Goal: Navigation & Orientation: Find specific page/section

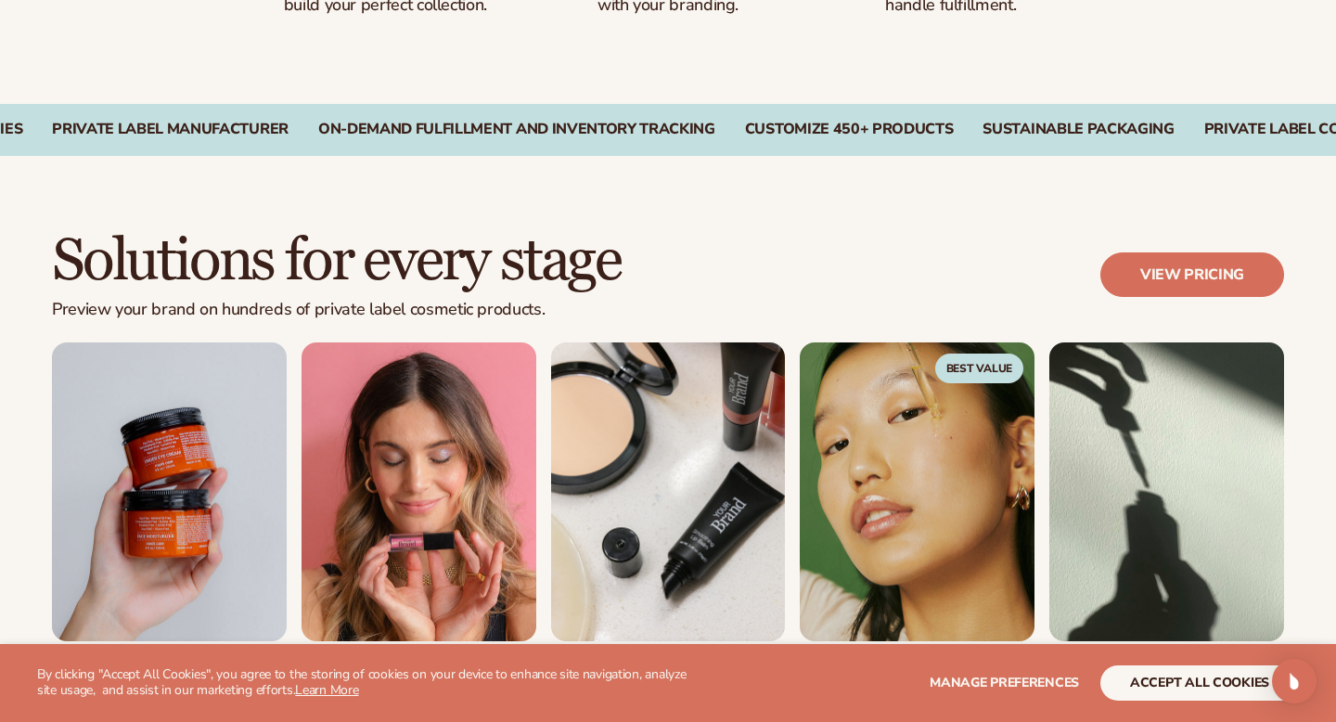
scroll to position [1760, 0]
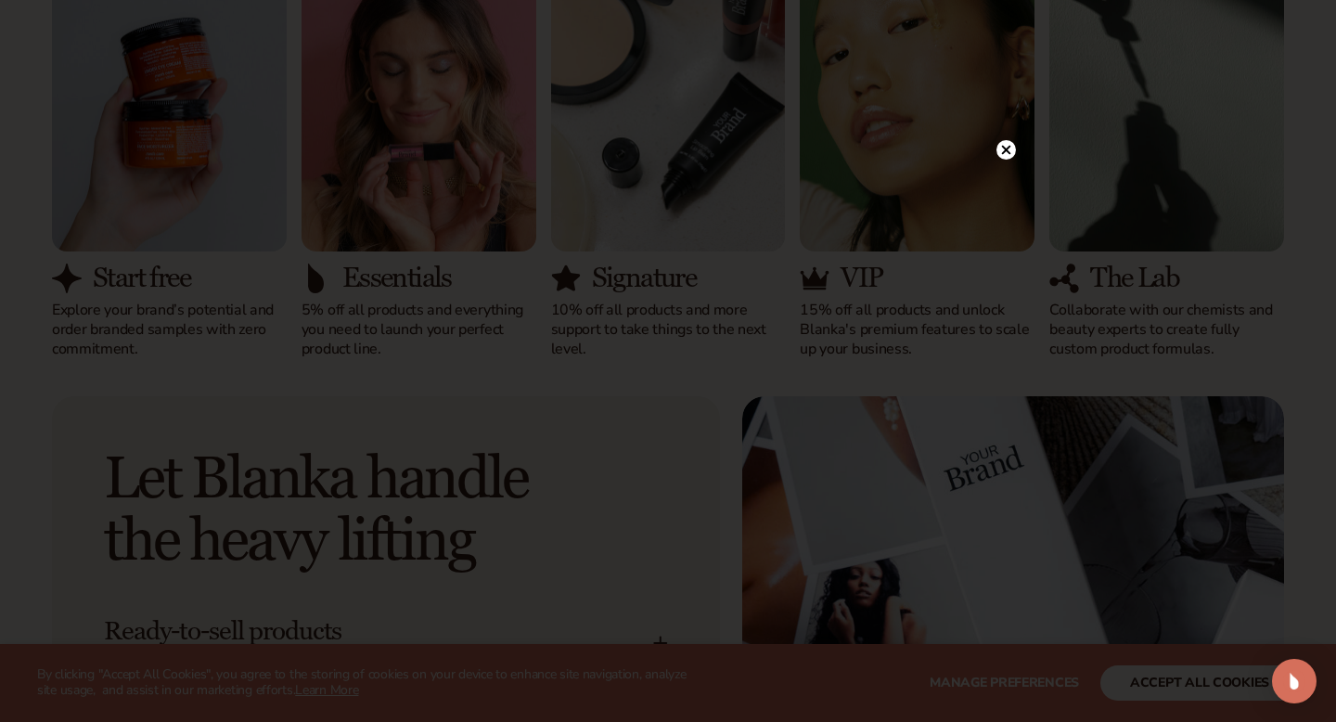
click at [1009, 156] on circle at bounding box center [1005, 149] width 19 height 19
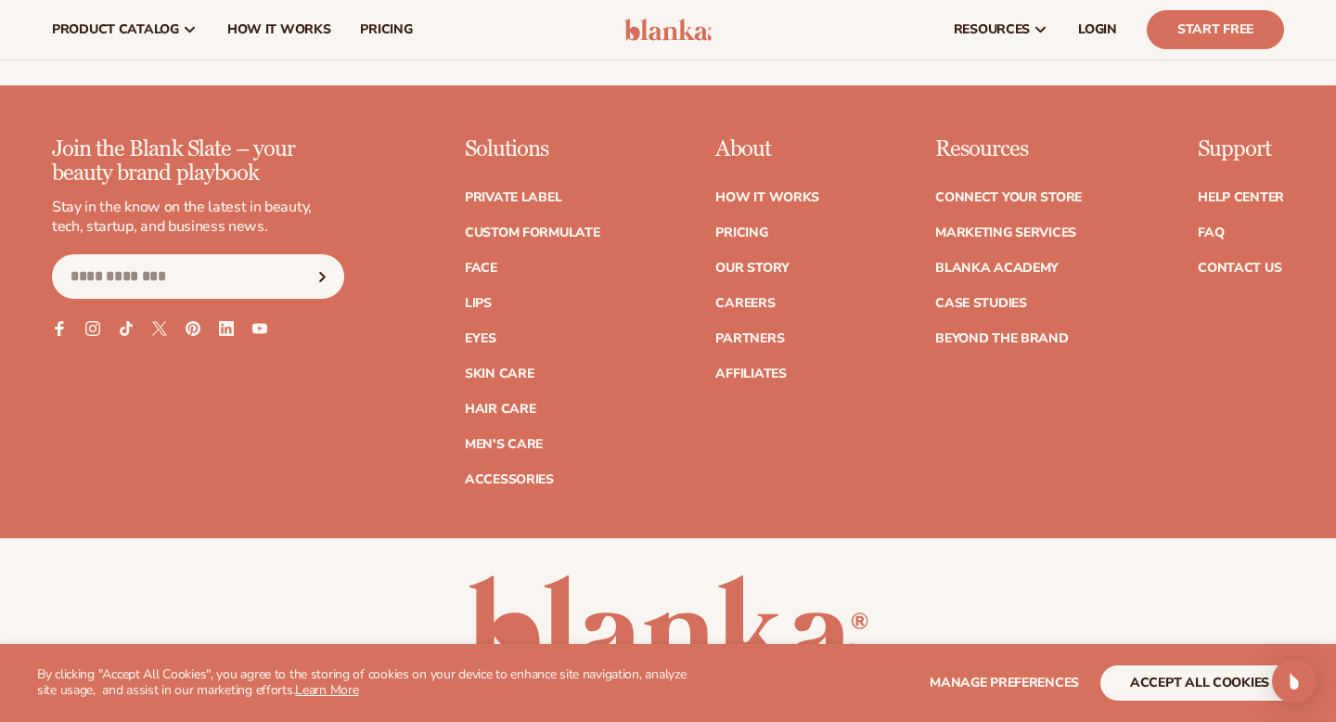
scroll to position [7010, 0]
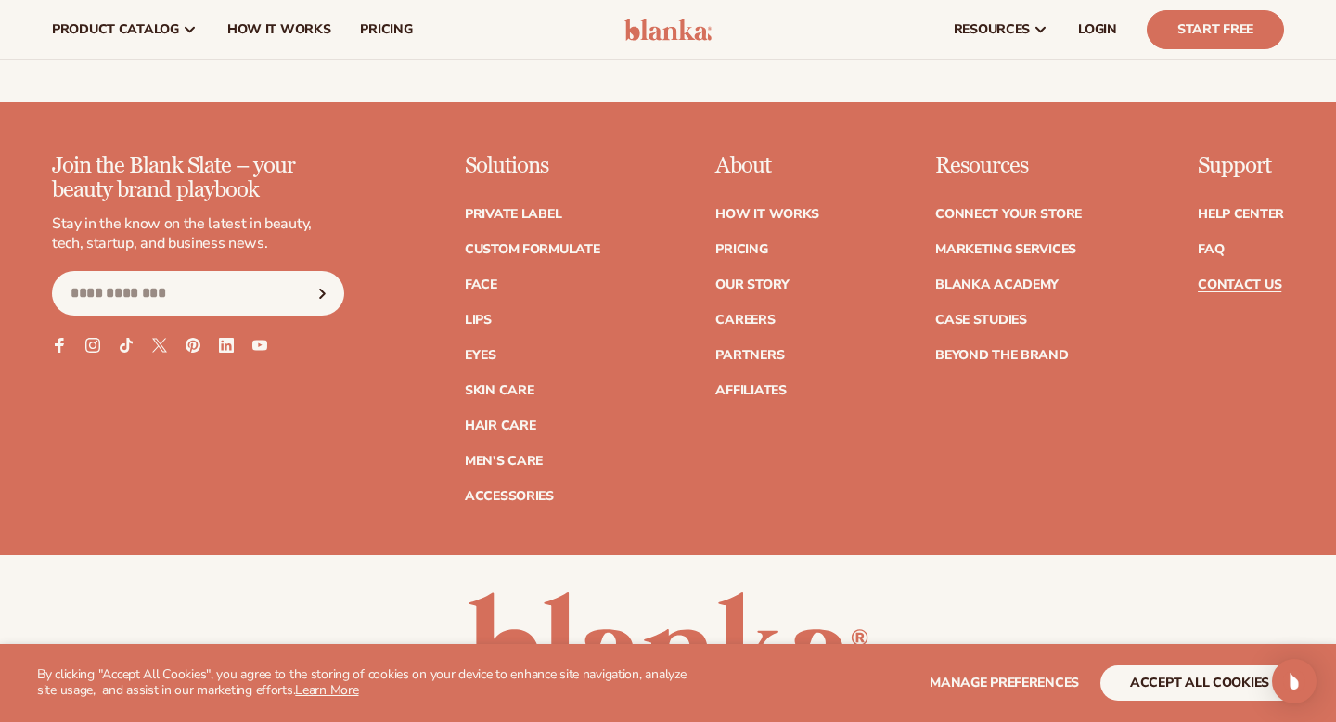
click at [1248, 278] on link "Contact Us" at bounding box center [1240, 284] width 84 height 13
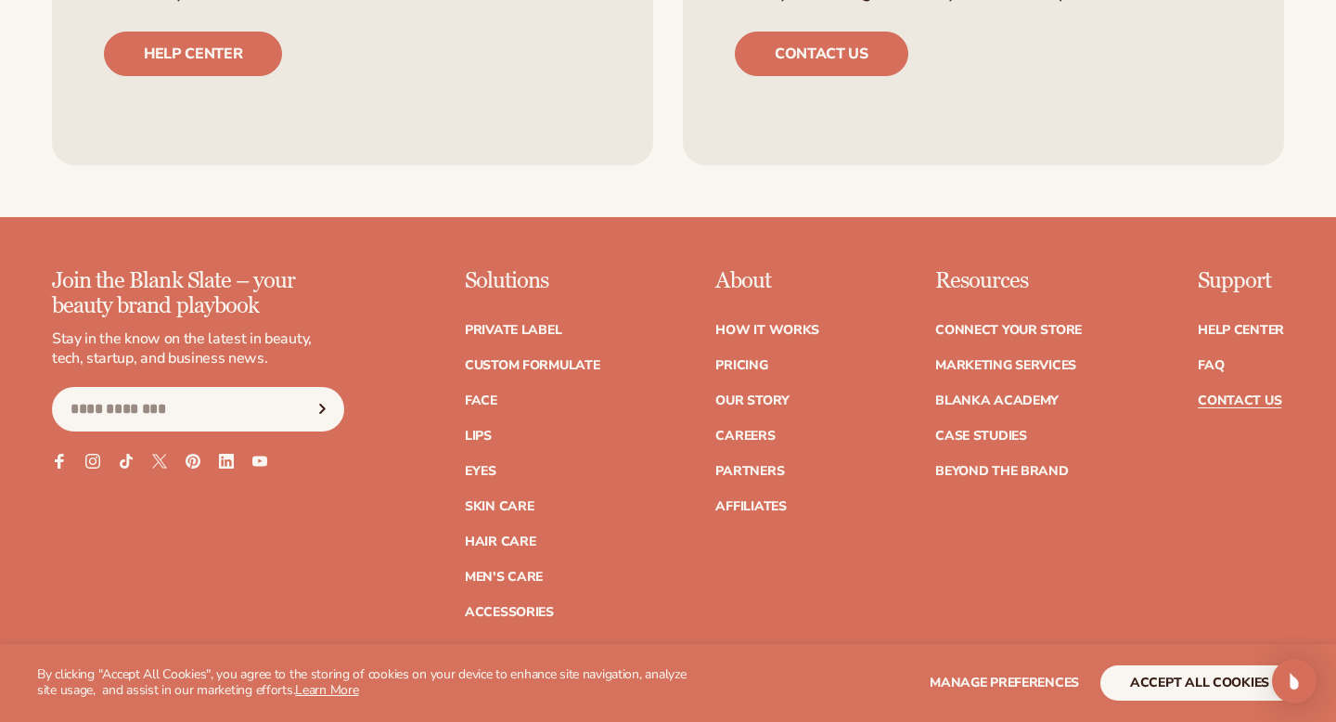
scroll to position [1731, 0]
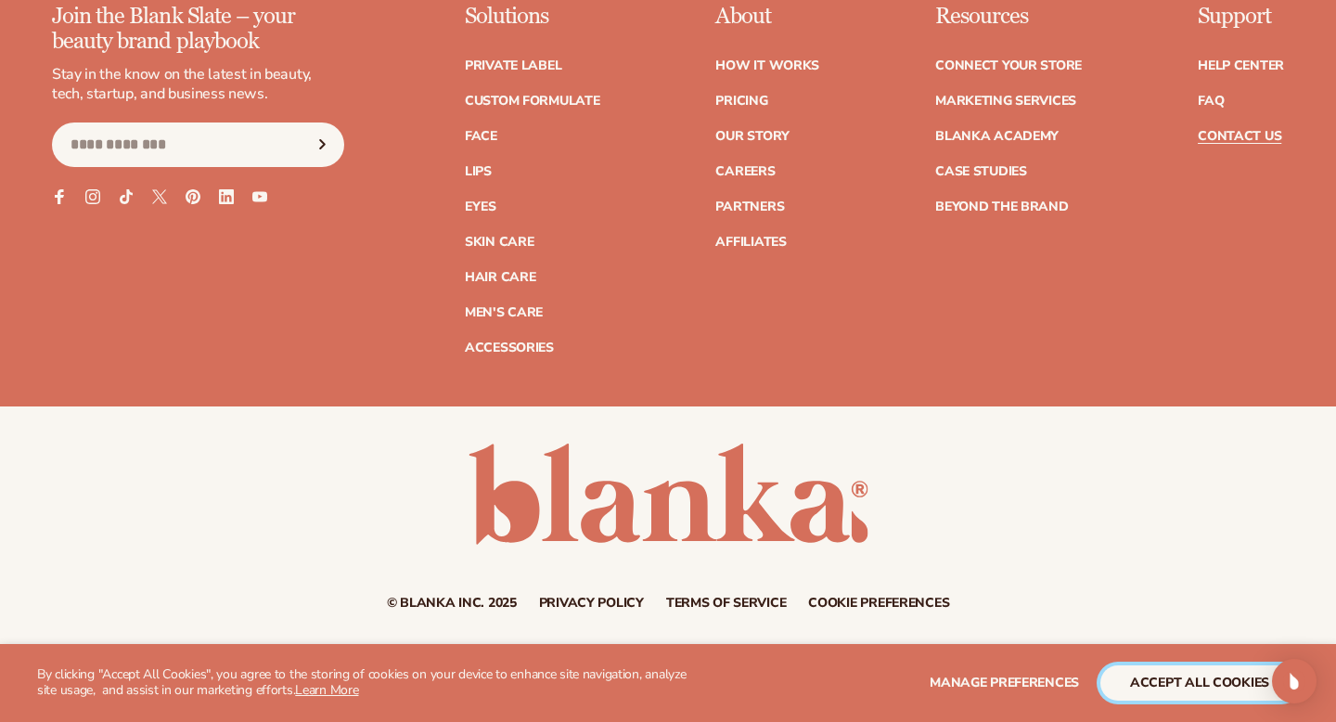
click at [1150, 680] on button "accept all cookies" at bounding box center [1199, 682] width 199 height 35
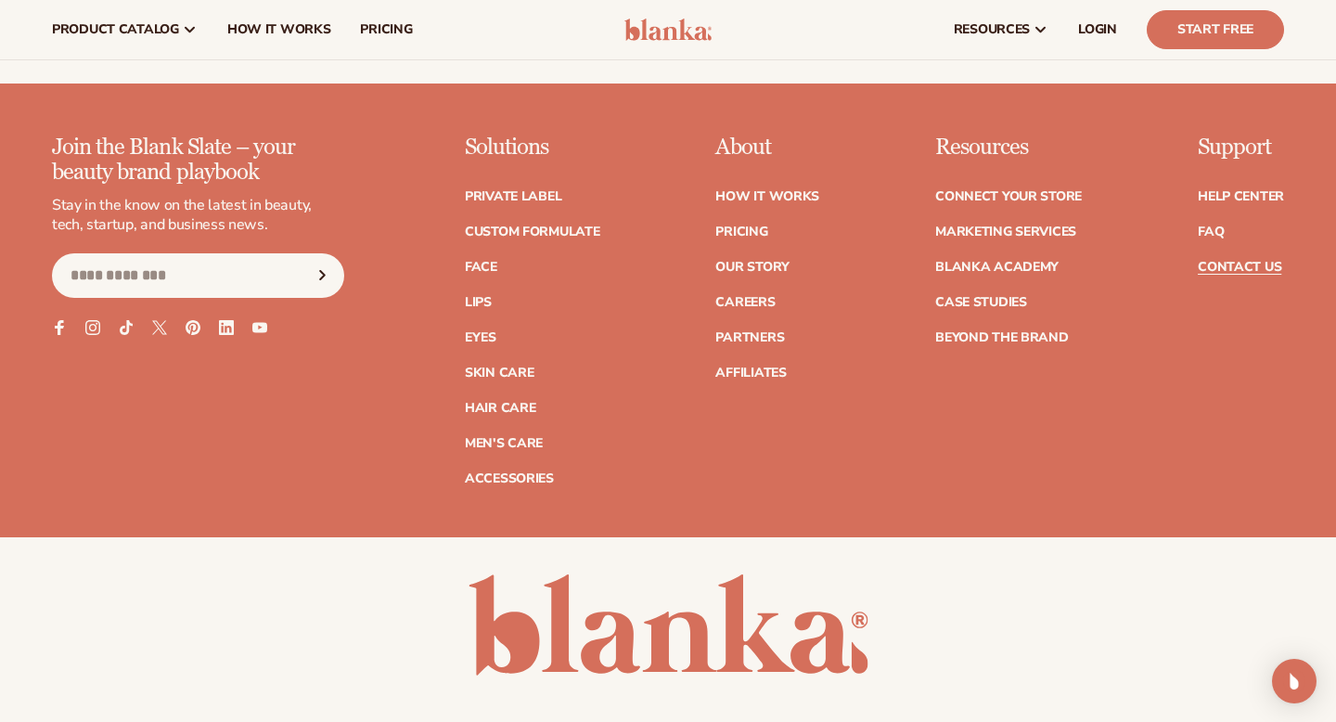
scroll to position [1601, 0]
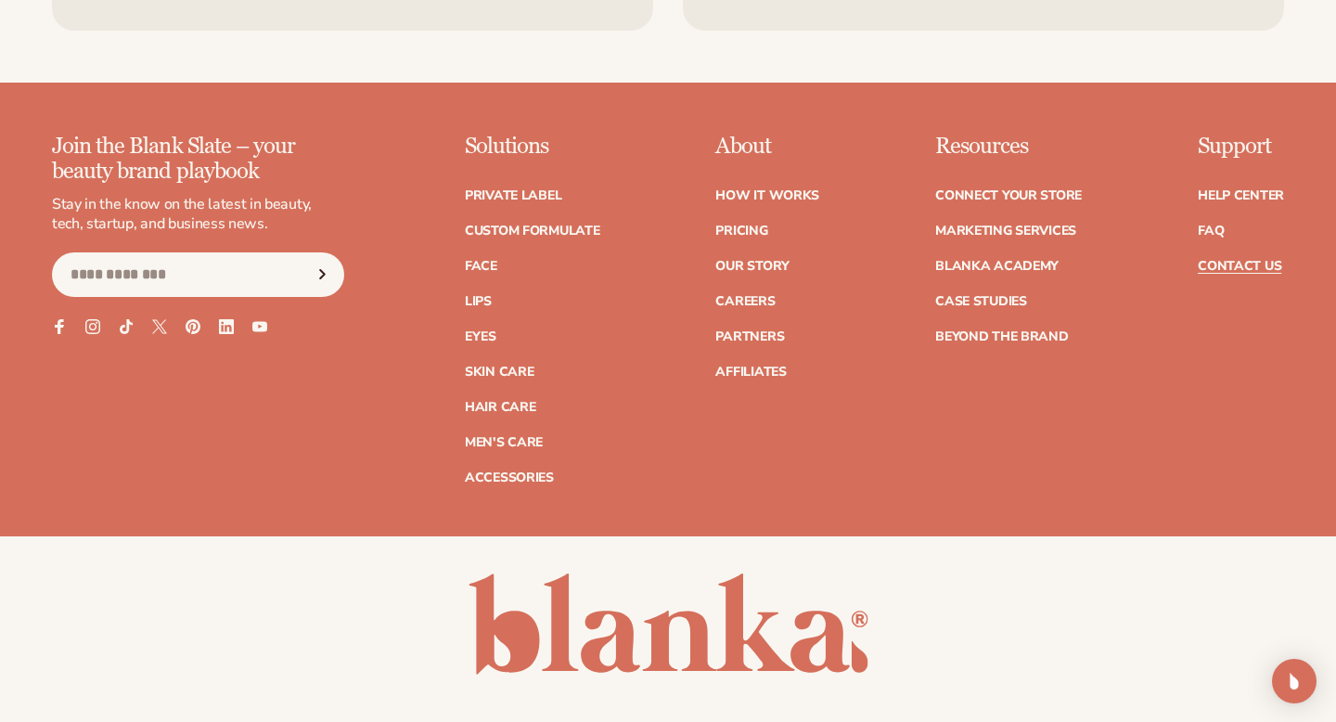
click at [754, 144] on p "About" at bounding box center [767, 147] width 104 height 24
click at [767, 343] on link "Partners" at bounding box center [749, 336] width 69 height 13
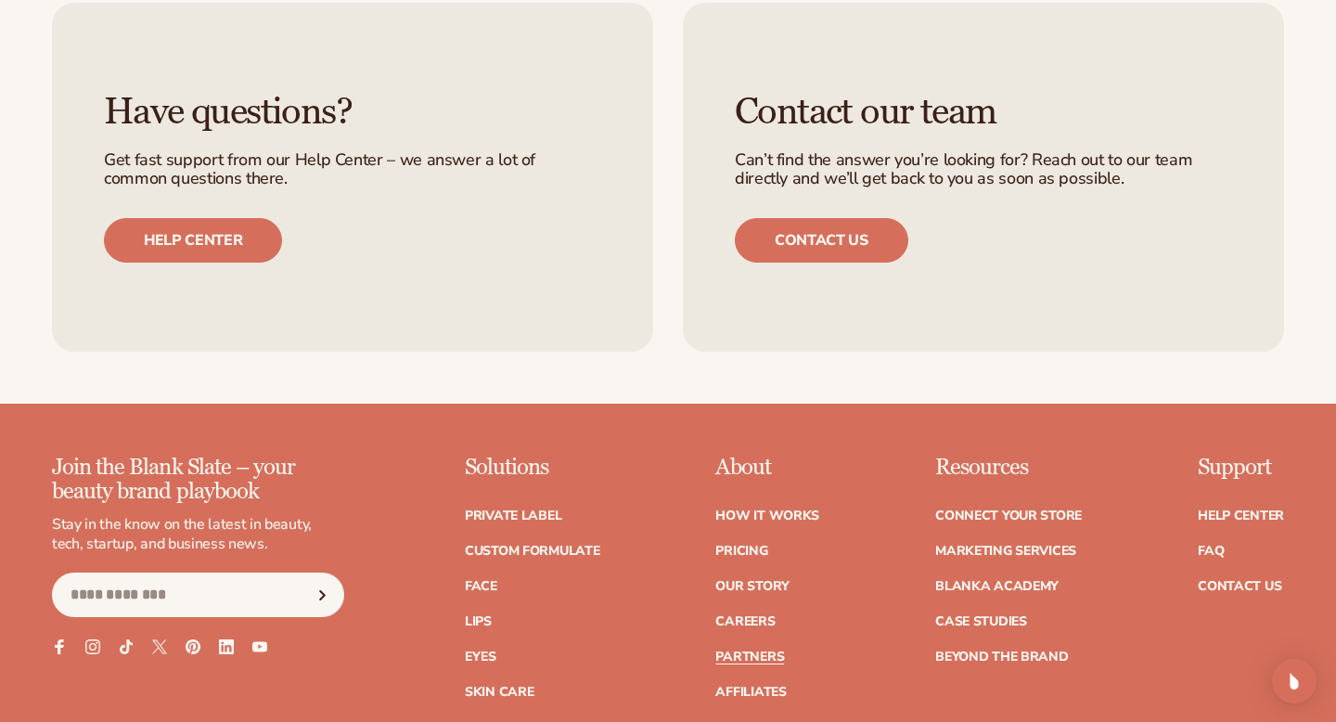
scroll to position [3431, 0]
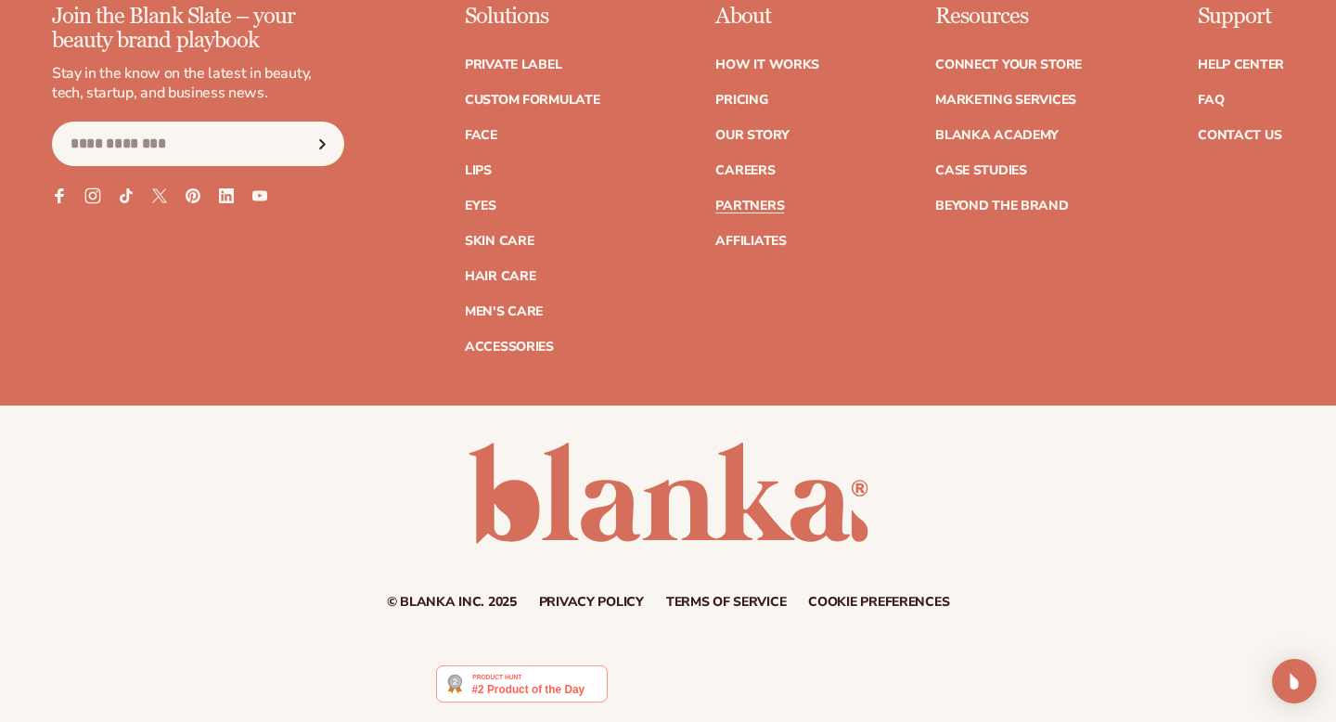
click at [87, 194] on icon at bounding box center [92, 195] width 16 height 16
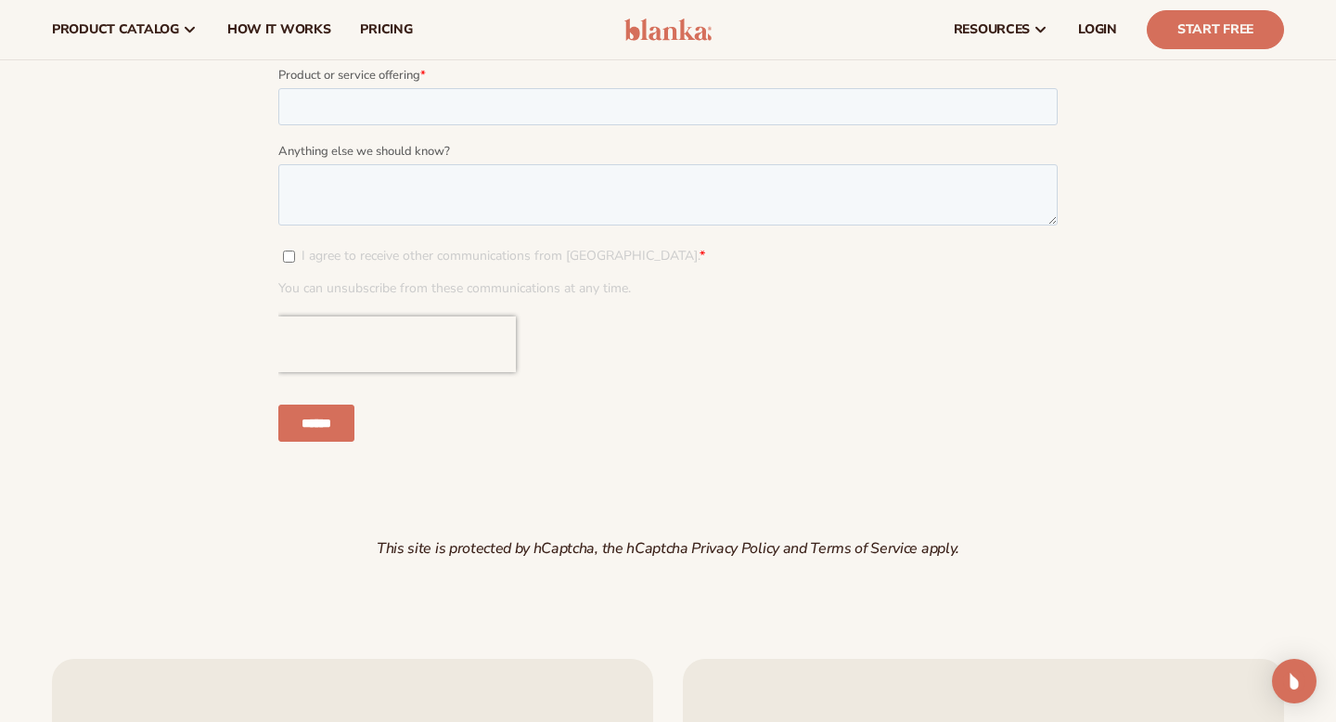
scroll to position [1984, 0]
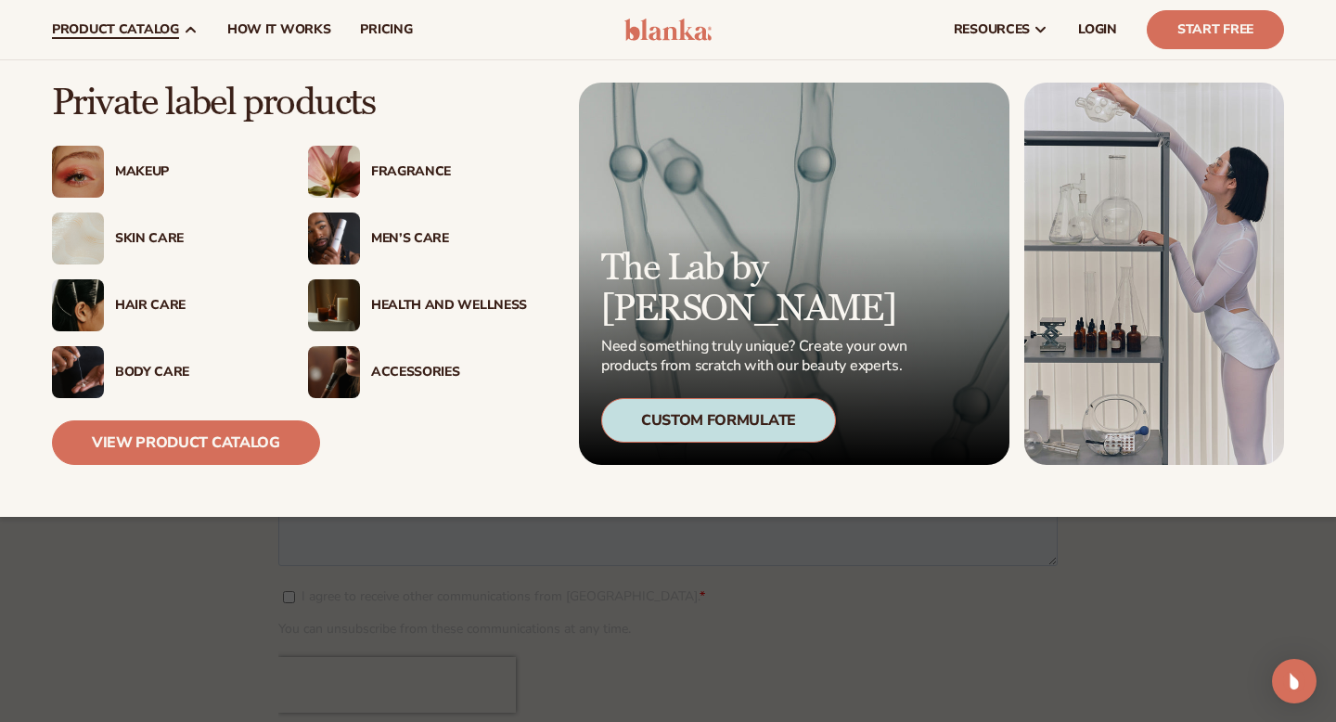
click at [128, 176] on div "Makeup" at bounding box center [193, 172] width 156 height 16
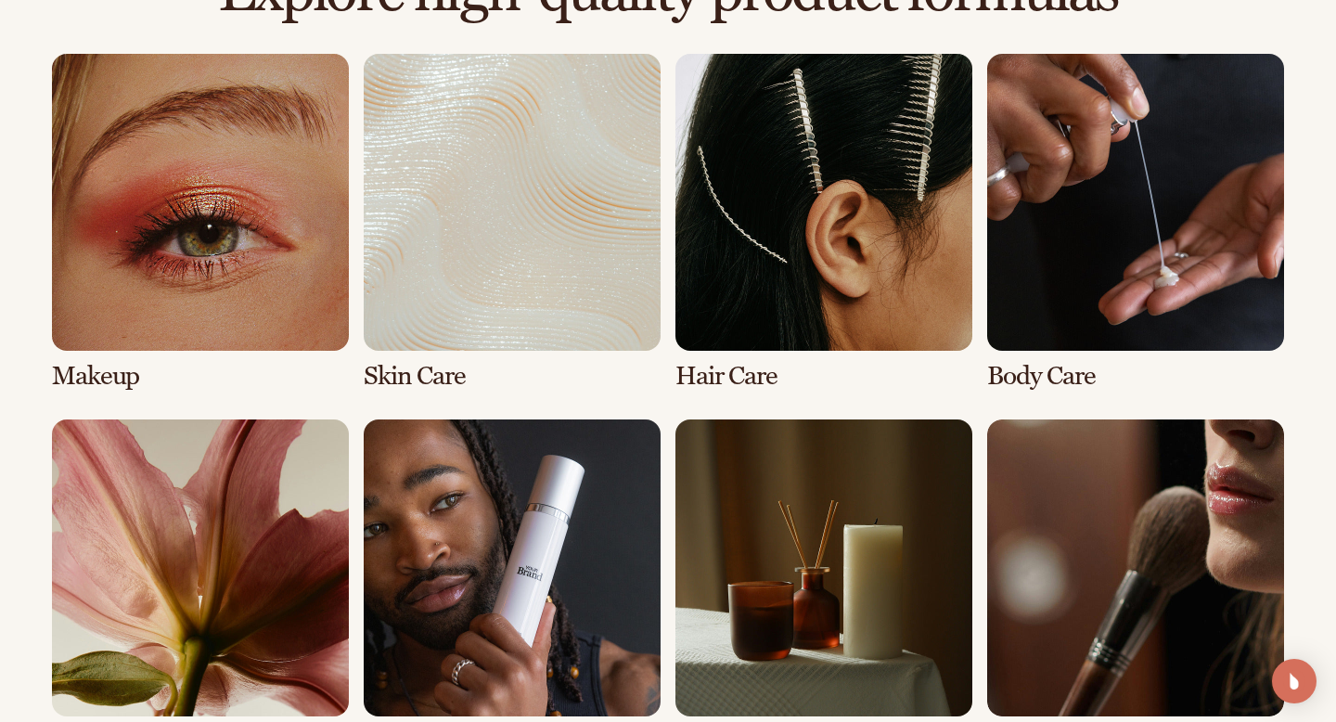
scroll to position [1359, 0]
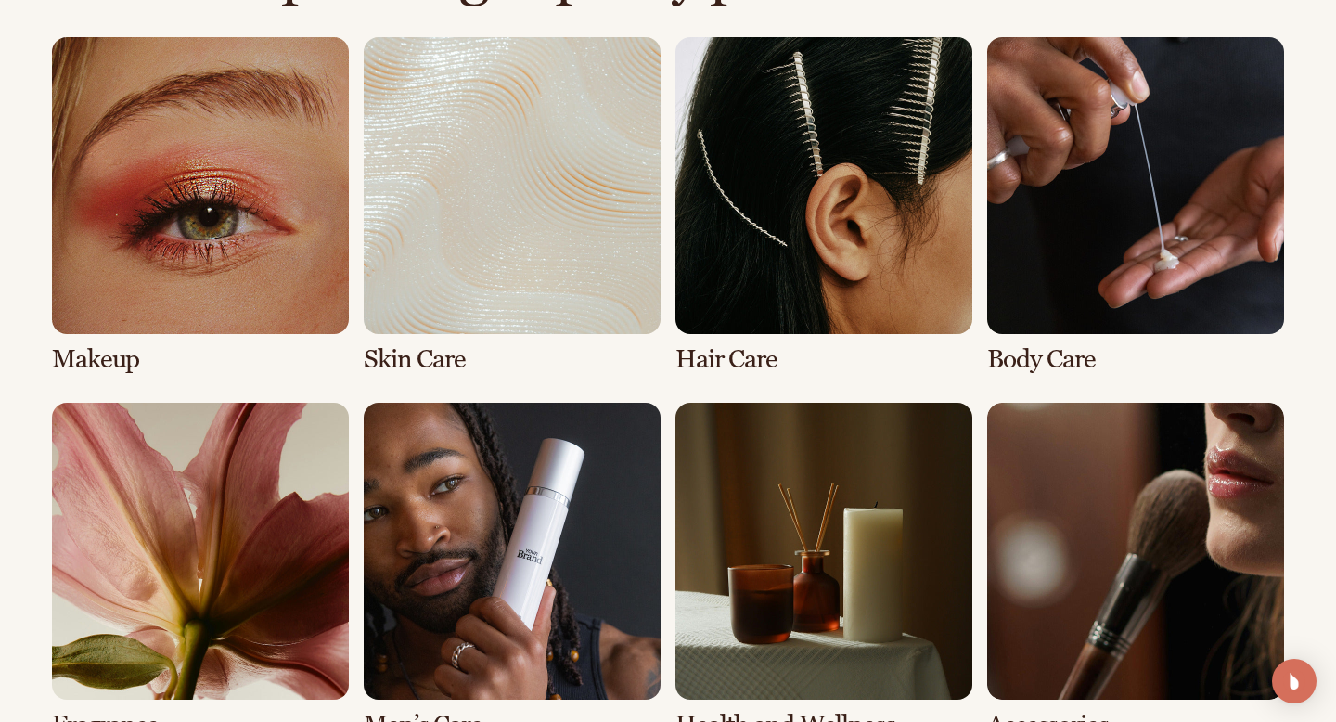
click at [243, 314] on link "1 / 8" at bounding box center [200, 205] width 297 height 337
click at [259, 280] on link "1 / 8" at bounding box center [200, 205] width 297 height 337
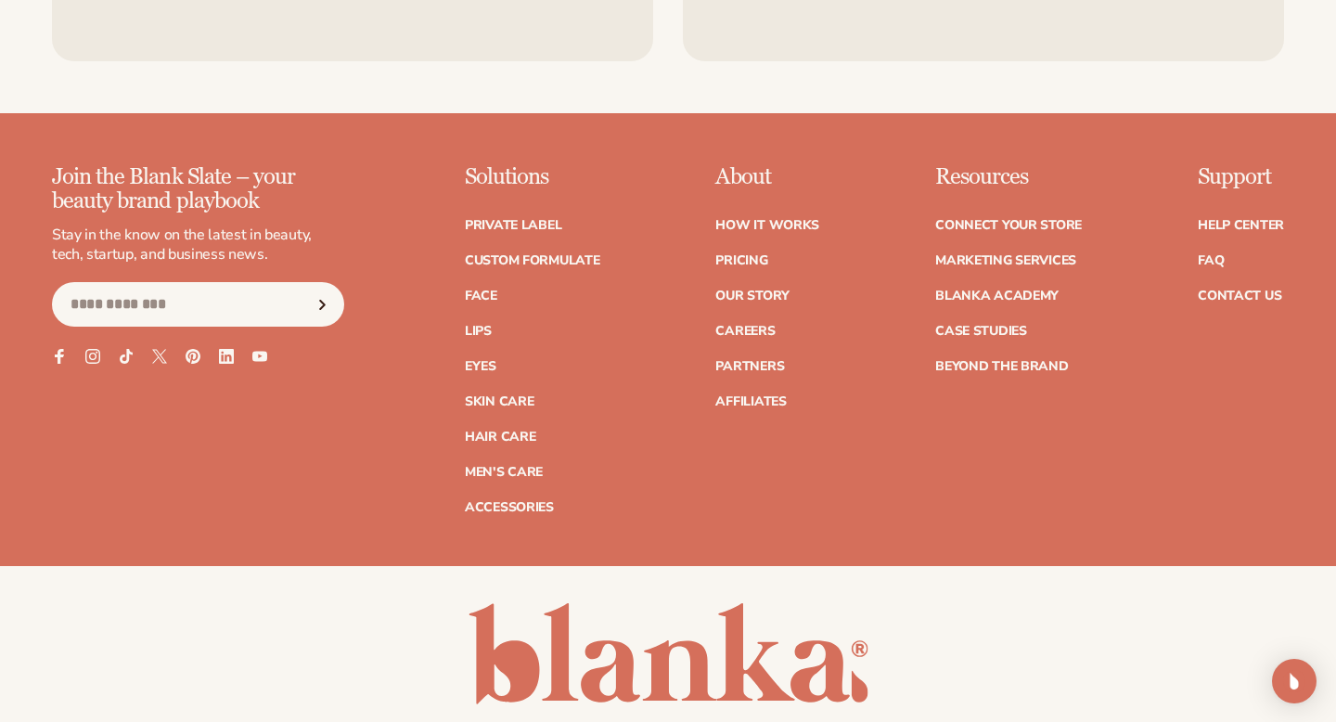
scroll to position [3718, 0]
